Goal: Task Accomplishment & Management: Use online tool/utility

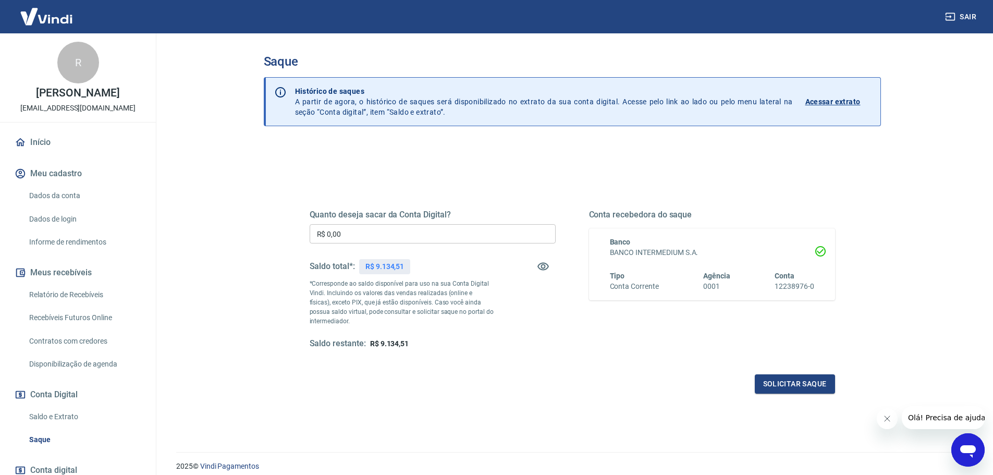
click at [347, 232] on input "R$ 0,00" at bounding box center [433, 233] width 246 height 19
type input "R$ 9.134,51"
click at [796, 391] on button "Solicitar saque" at bounding box center [795, 383] width 80 height 19
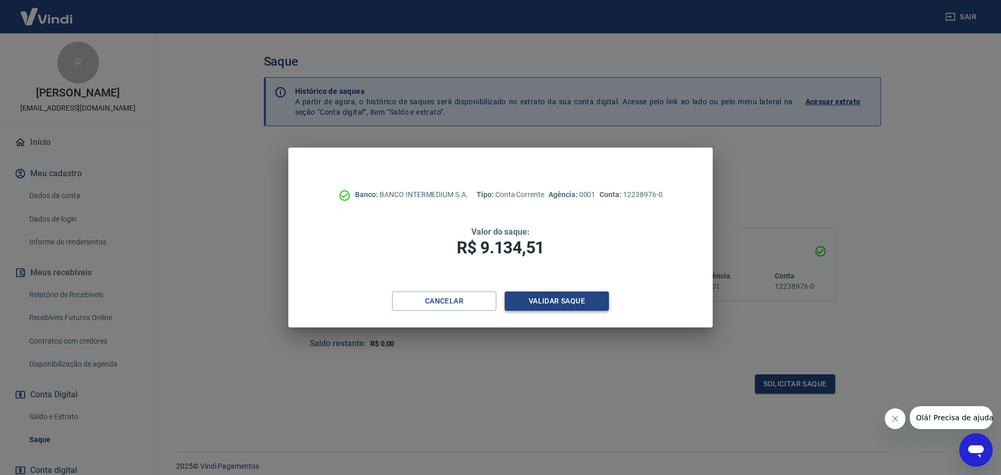
click at [564, 302] on button "Validar saque" at bounding box center [556, 300] width 104 height 19
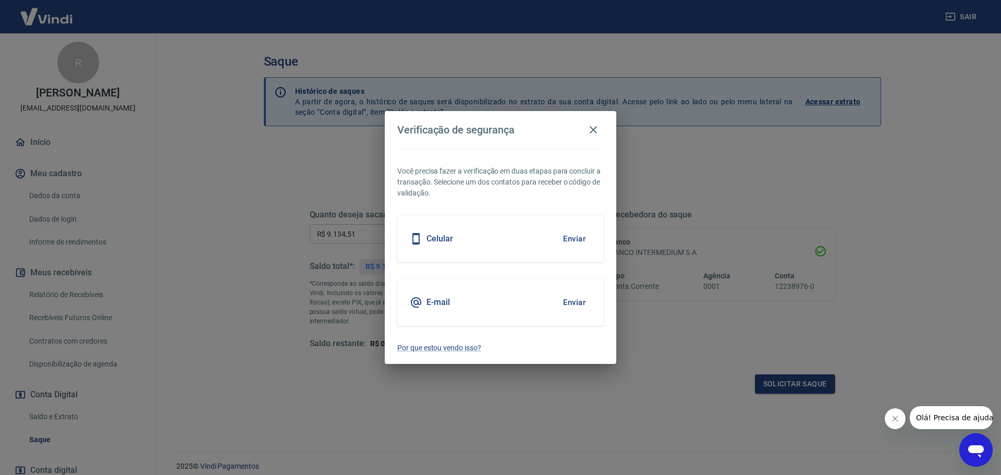
click at [574, 302] on button "Enviar" at bounding box center [574, 302] width 34 height 22
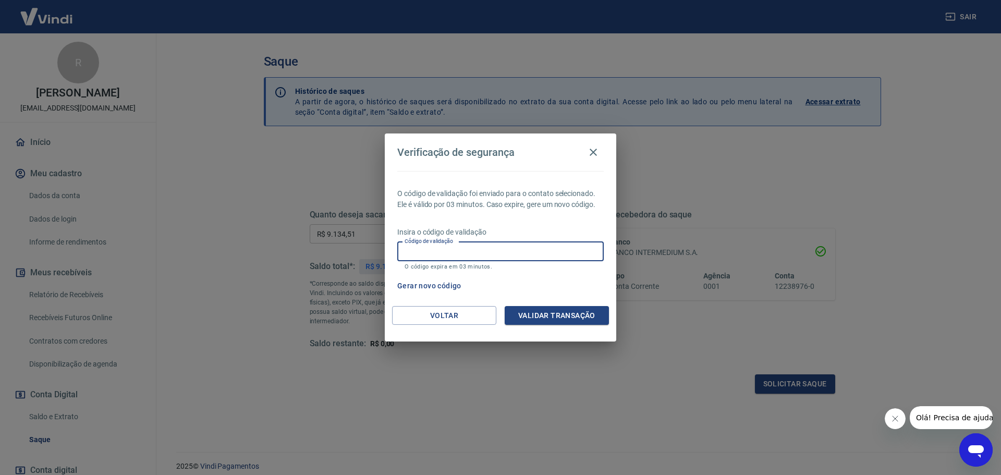
click at [481, 252] on input "Código de validação" at bounding box center [500, 251] width 206 height 19
type input "820667"
click at [527, 314] on button "Validar transação" at bounding box center [556, 315] width 104 height 19
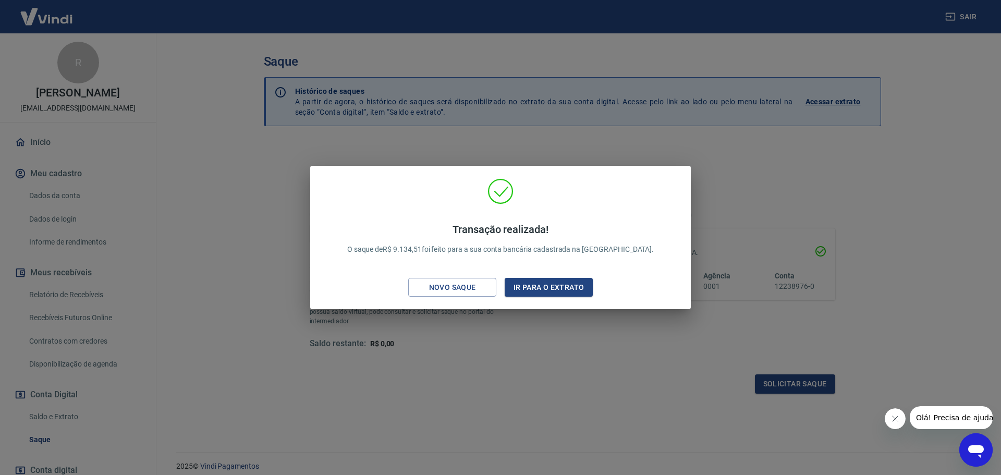
click at [725, 157] on div "Transação realizada! O saque de R$ 9.134,51 foi feito para a sua conta bancária…" at bounding box center [500, 237] width 1001 height 475
